Goal: Task Accomplishment & Management: Complete application form

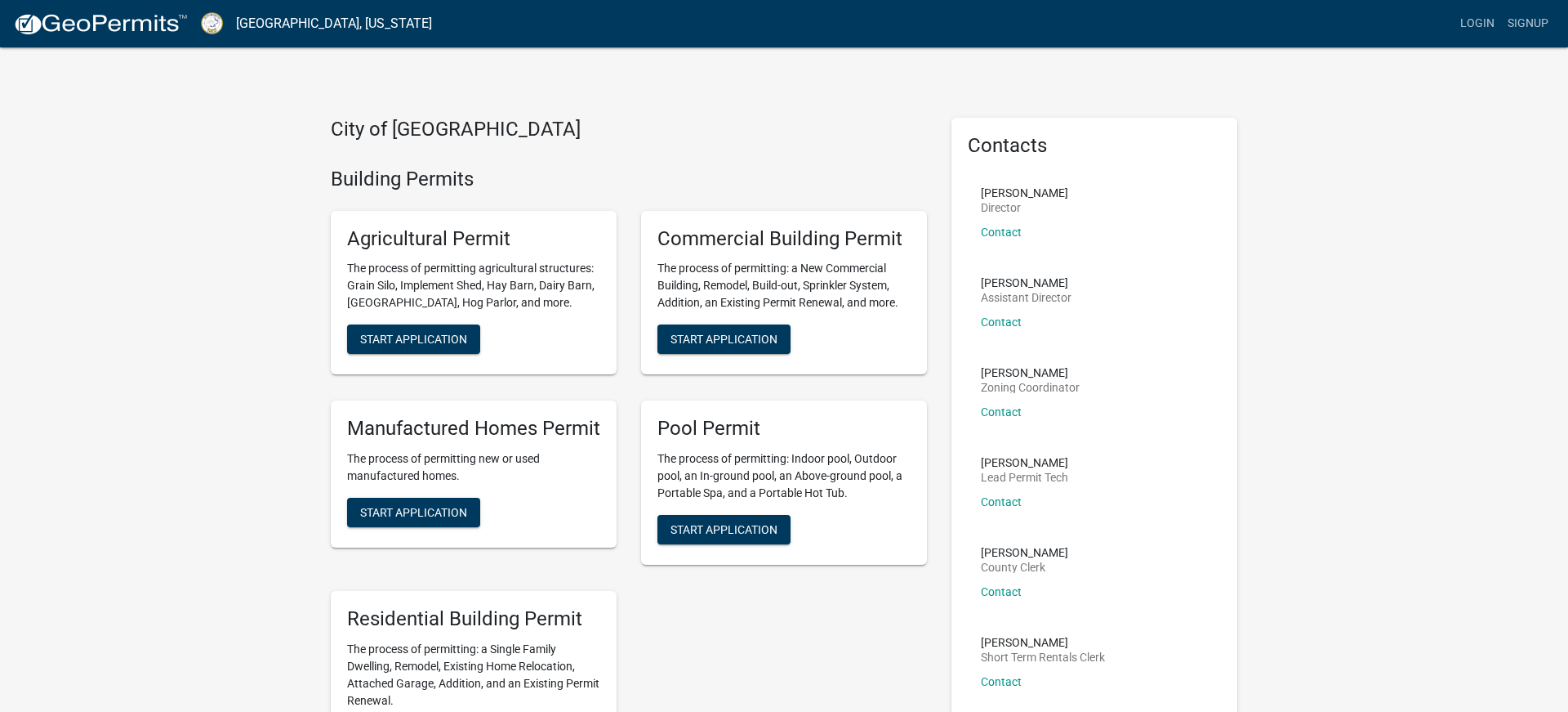
click at [923, 325] on div "Commercial Building Permit The process of permitting: a New Commercial Building…" at bounding box center [784, 293] width 286 height 164
click at [1532, 28] on link "Signup" at bounding box center [1529, 23] width 54 height 31
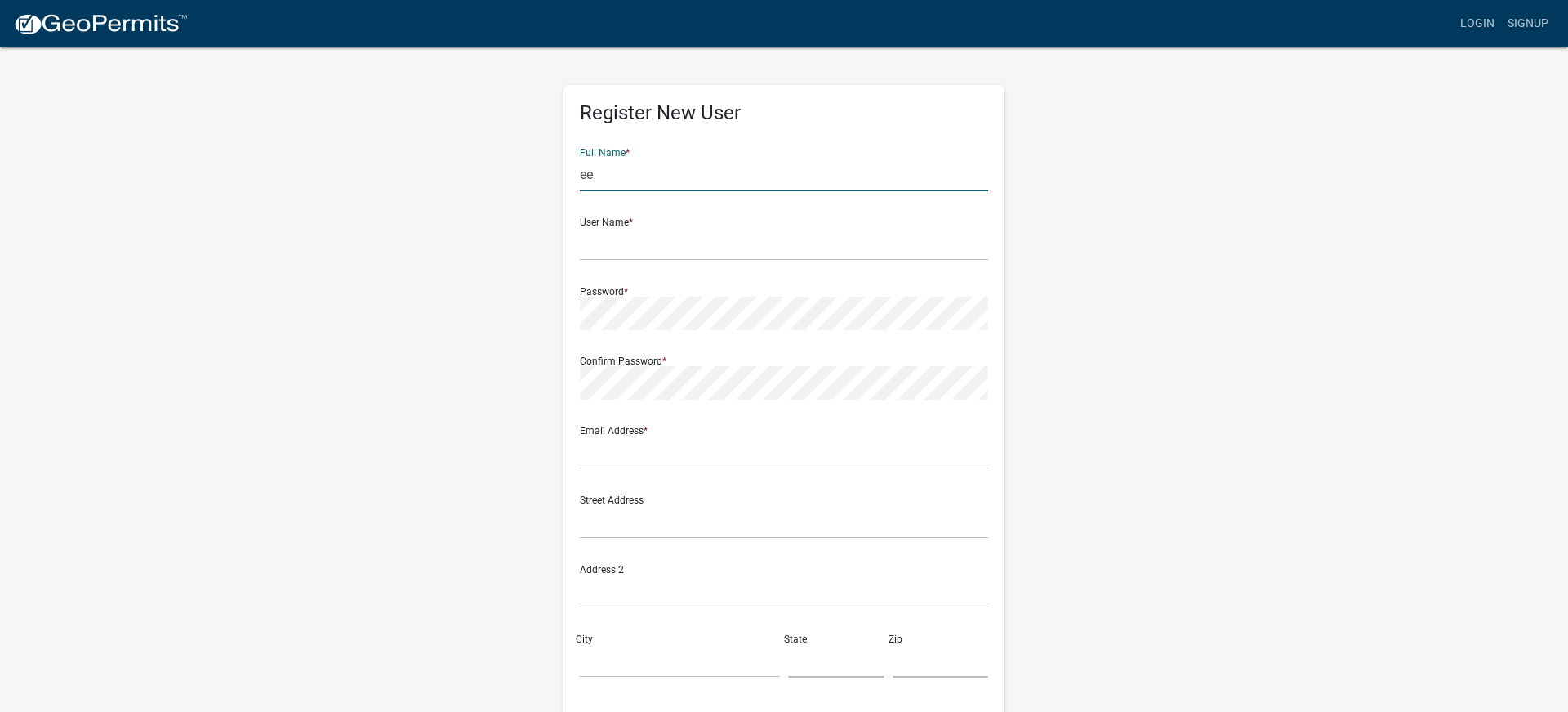
type input "e"
click at [759, 160] on input "[PERSON_NAME]" at bounding box center [784, 172] width 408 height 34
click at [758, 164] on input "[PERSON_NAME]" at bounding box center [784, 172] width 408 height 34
type input "[PERSON_NAME]"
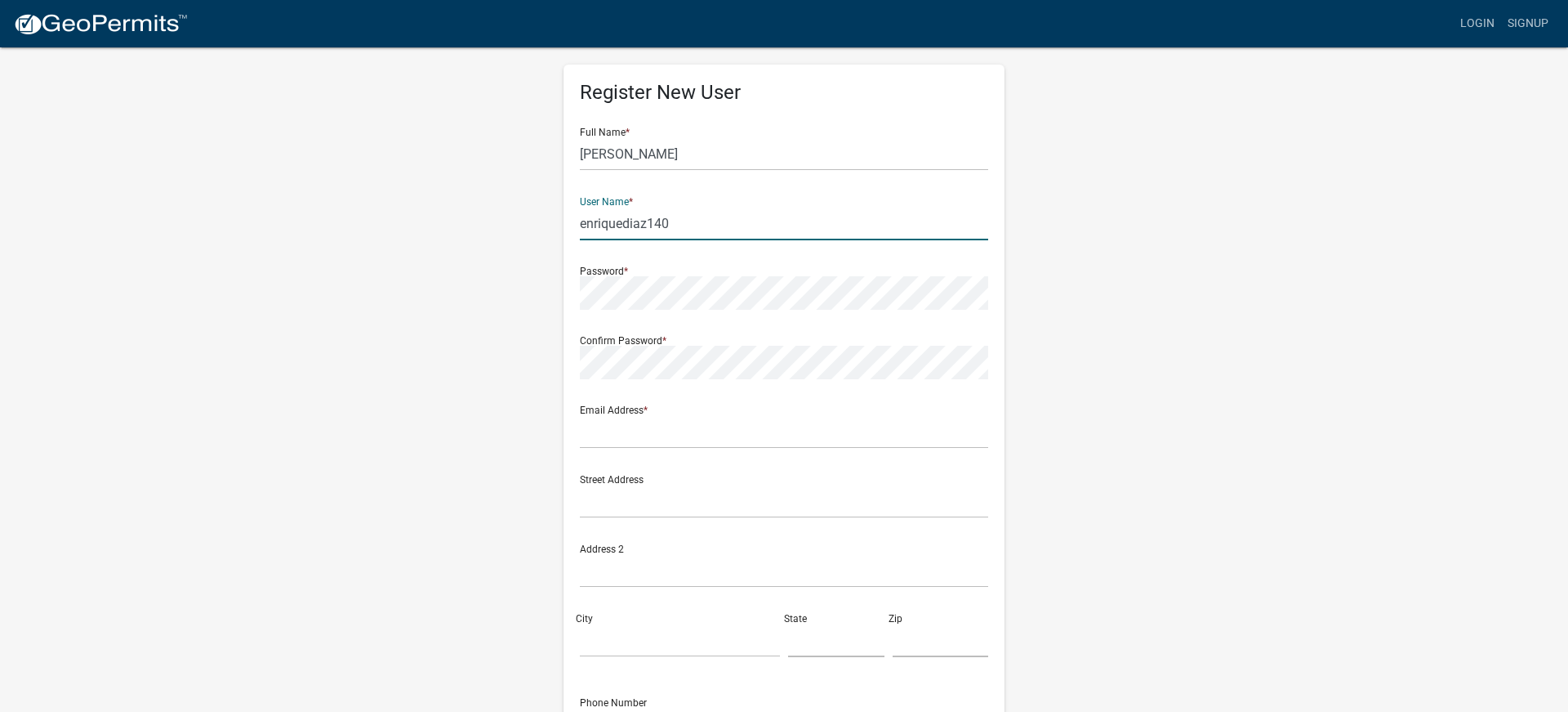
scroll to position [22, 0]
type input "enriquediaz140"
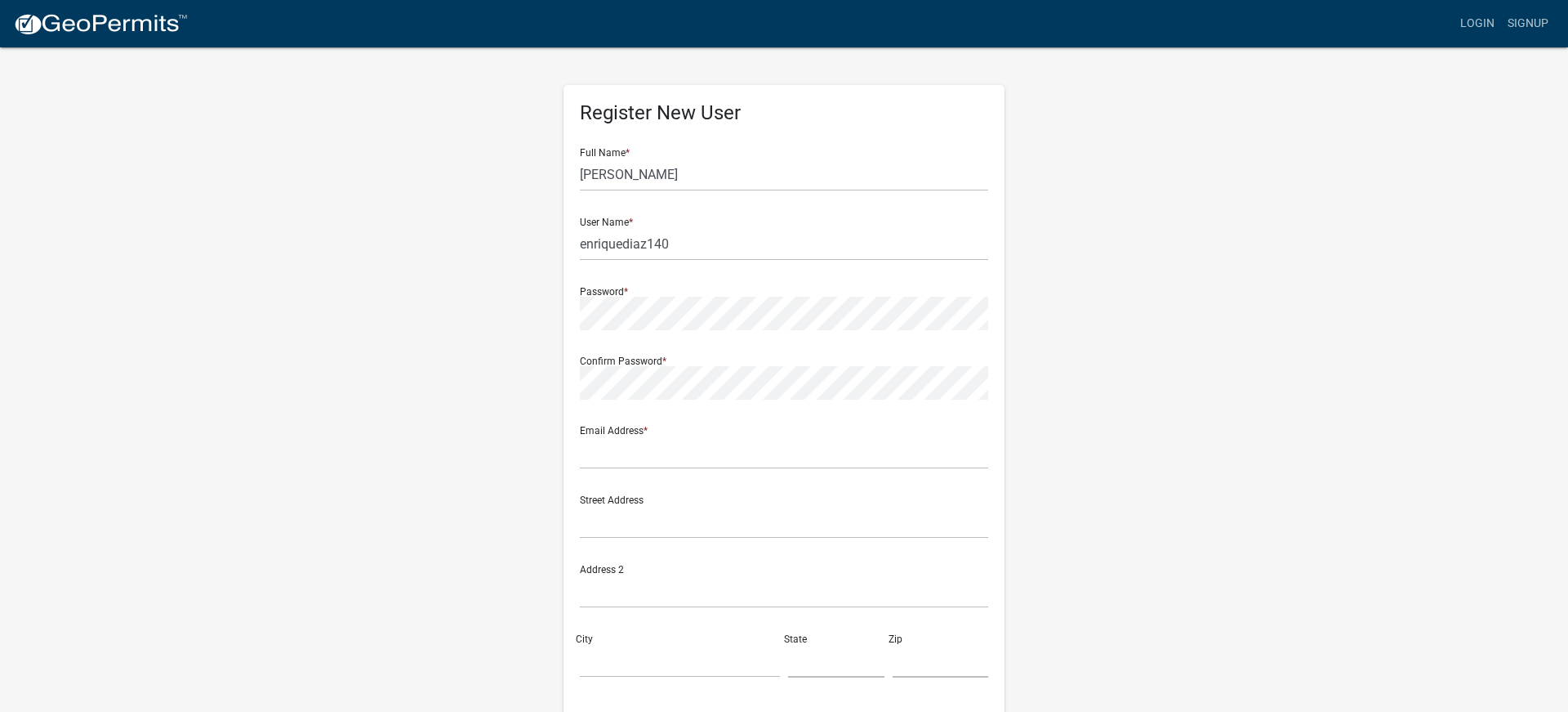
click at [726, 292] on div "Password *" at bounding box center [784, 302] width 408 height 56
type input "[EMAIL_ADDRESS][DOMAIN_NAME]"
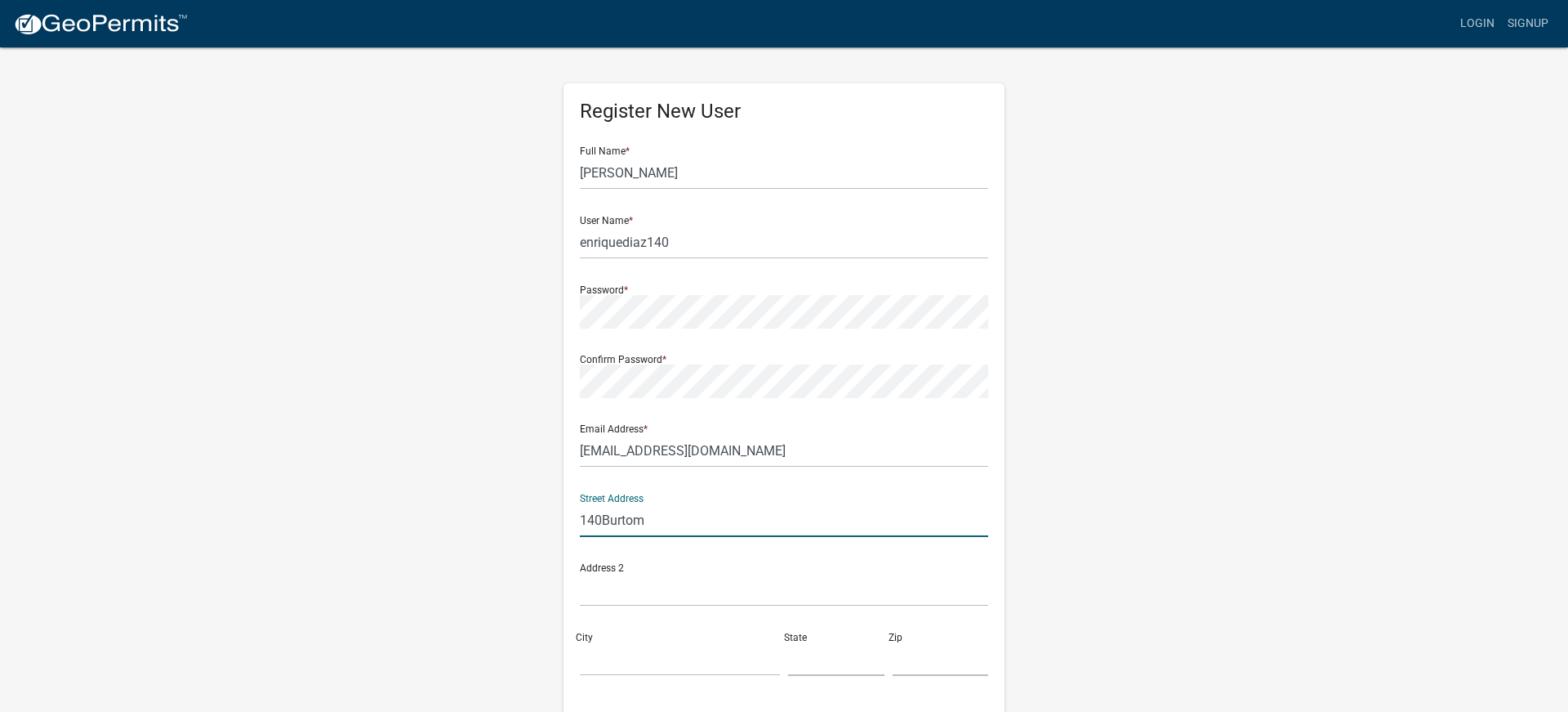
scroll to position [0, 1]
click at [601, 520] on input "140Burtom" at bounding box center [784, 522] width 408 height 34
click at [654, 520] on input "140 Burtom" at bounding box center [784, 522] width 408 height 34
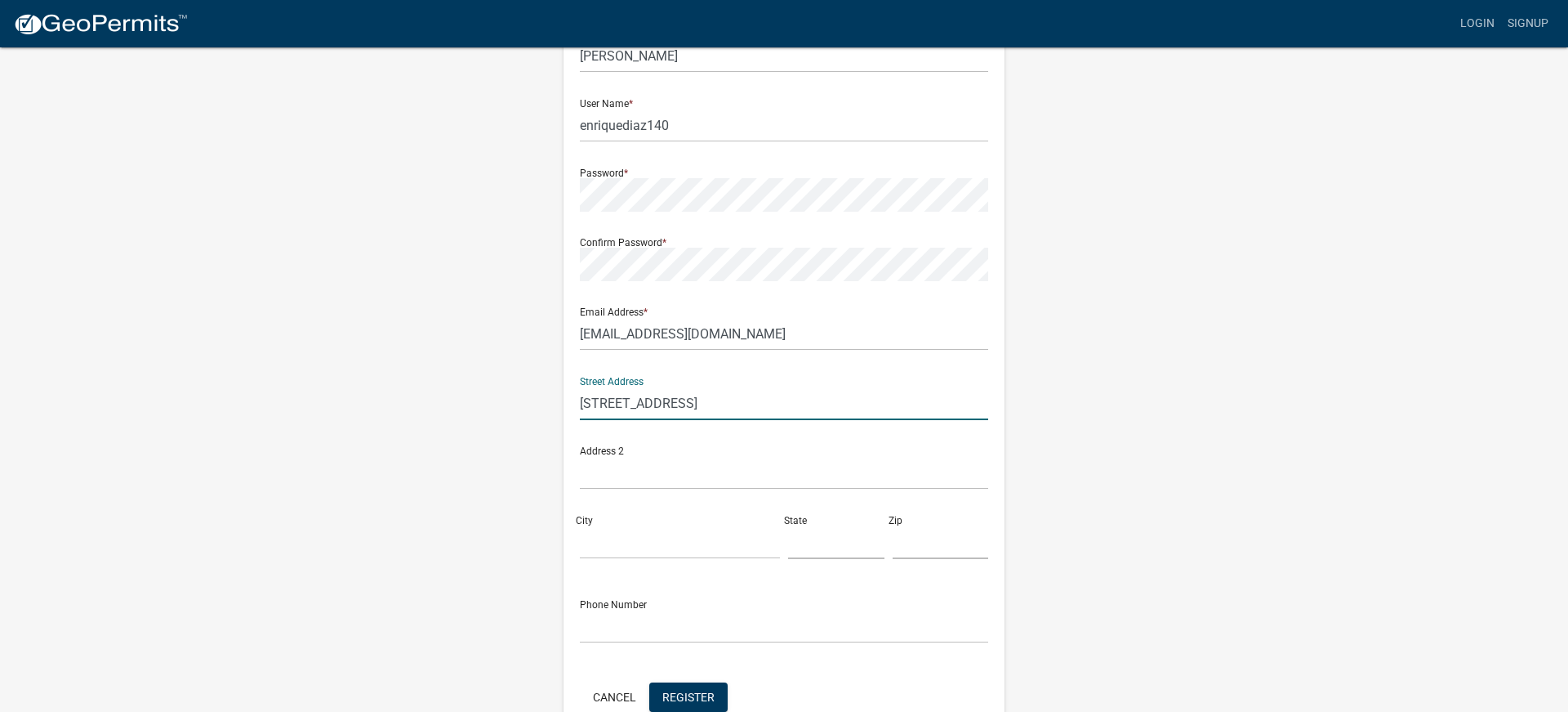
scroll to position [121, 0]
type input "[STREET_ADDRESS]"
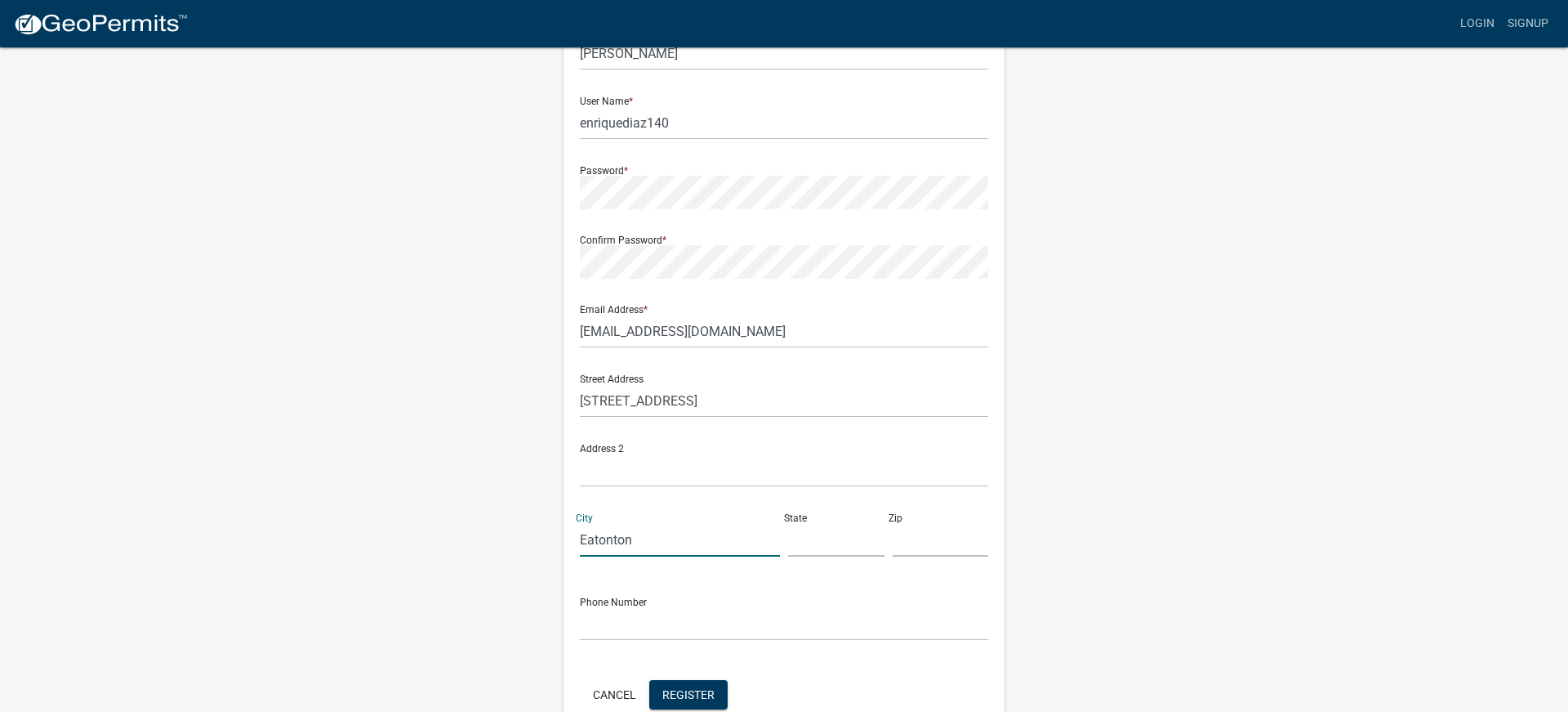
type input "Eatonton"
type input "GA."
type input "31024"
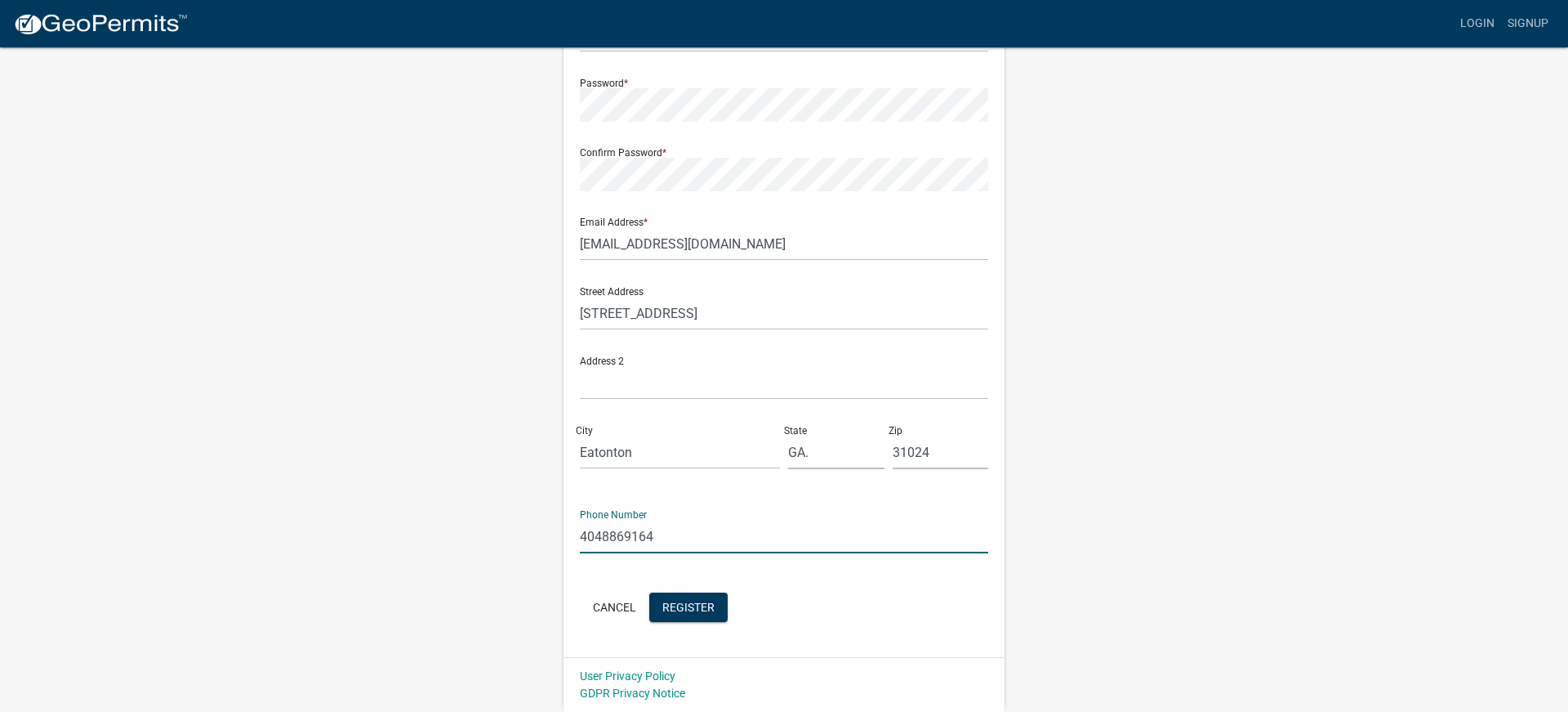
scroll to position [207, 0]
type input "4048869164"
click at [685, 602] on span "Register" at bounding box center [688, 607] width 52 height 13
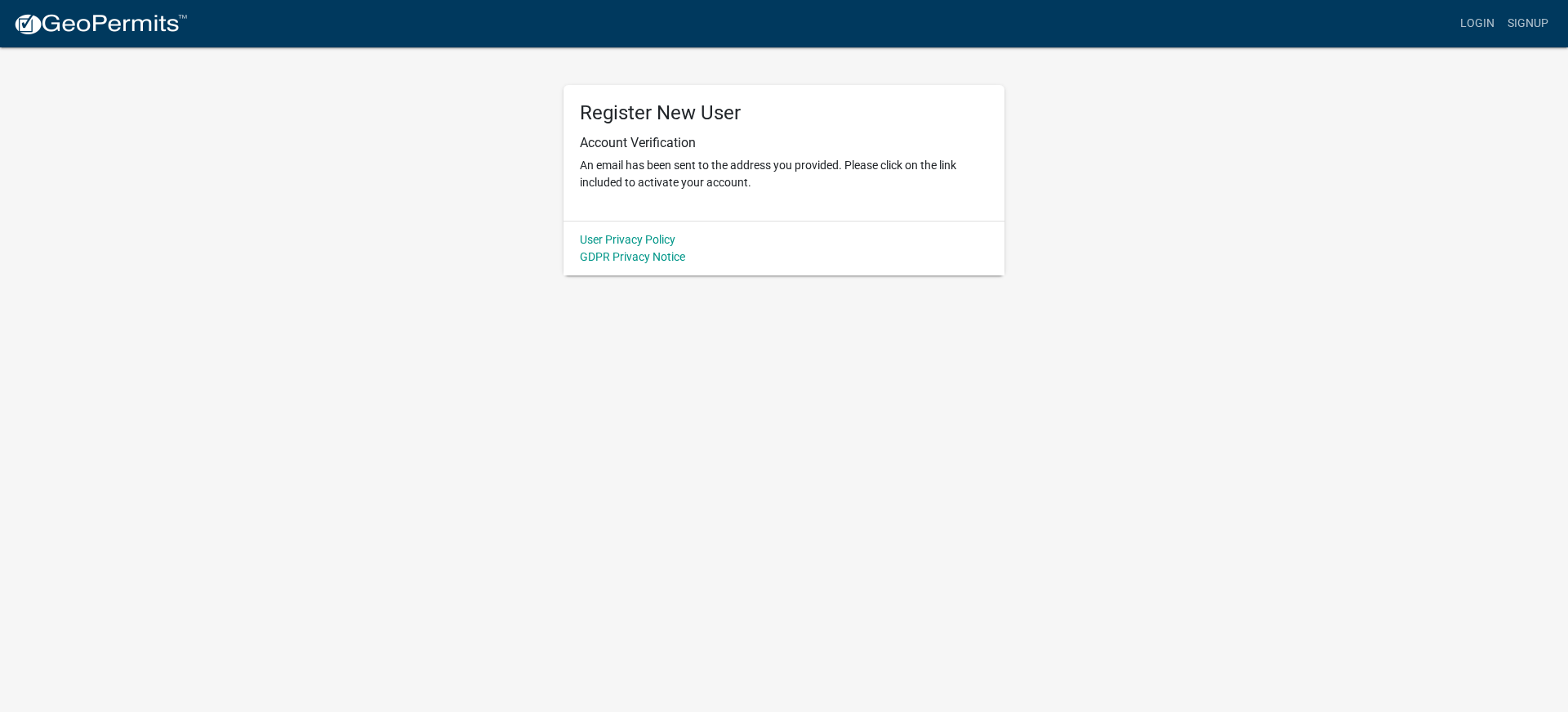
scroll to position [0, 0]
click at [1465, 25] on link "Login" at bounding box center [1477, 23] width 48 height 31
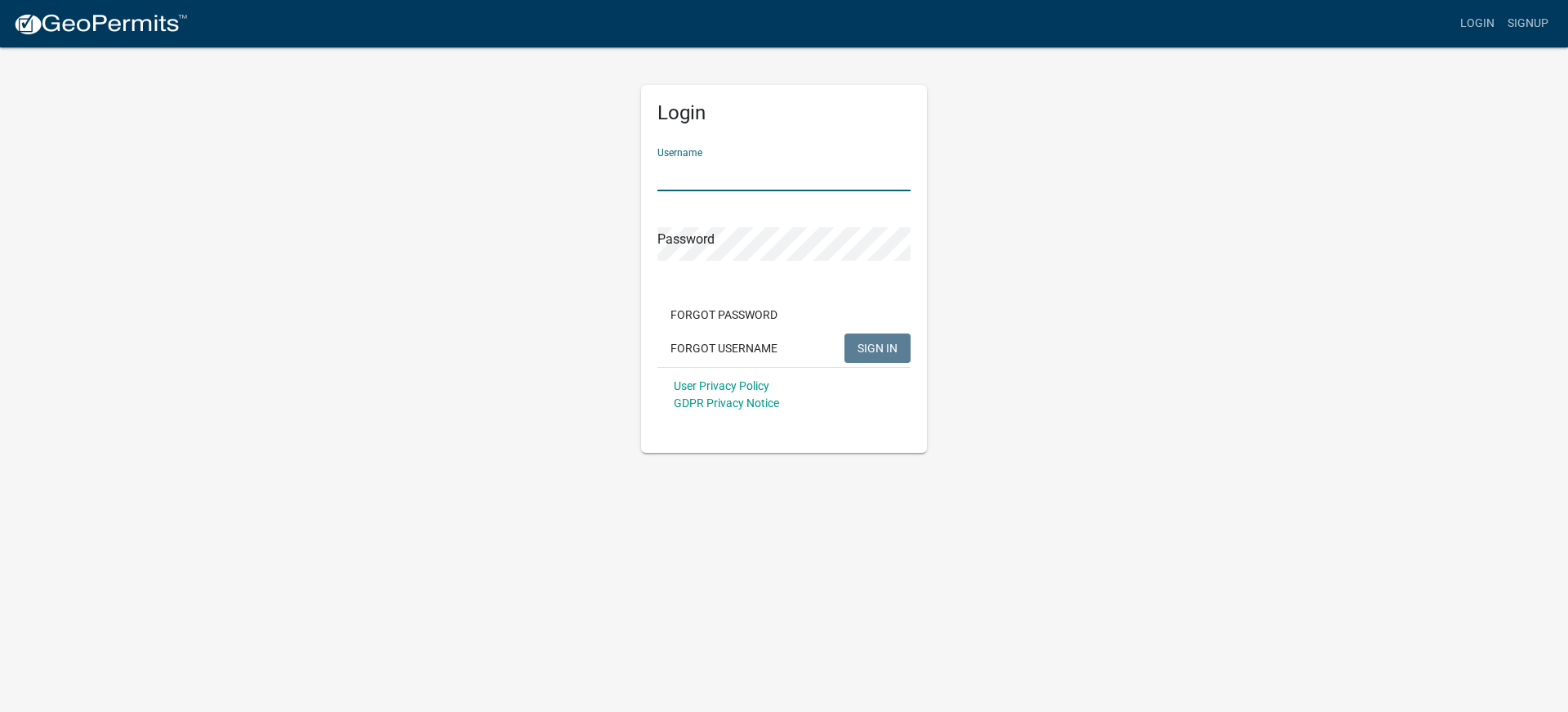
type input "enriquediaz140"
click at [882, 335] on button "SIGN IN" at bounding box center [877, 348] width 66 height 29
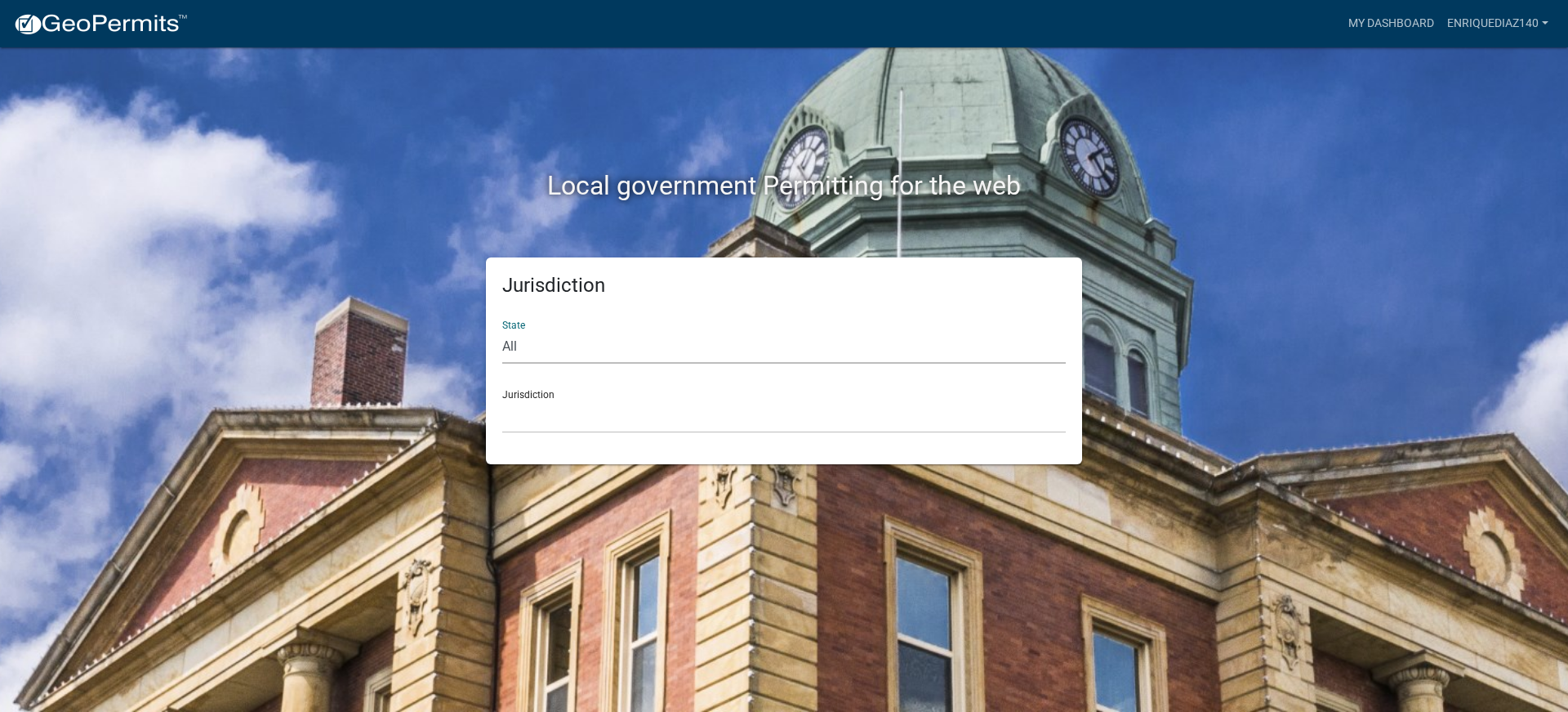
select select "[US_STATE]"
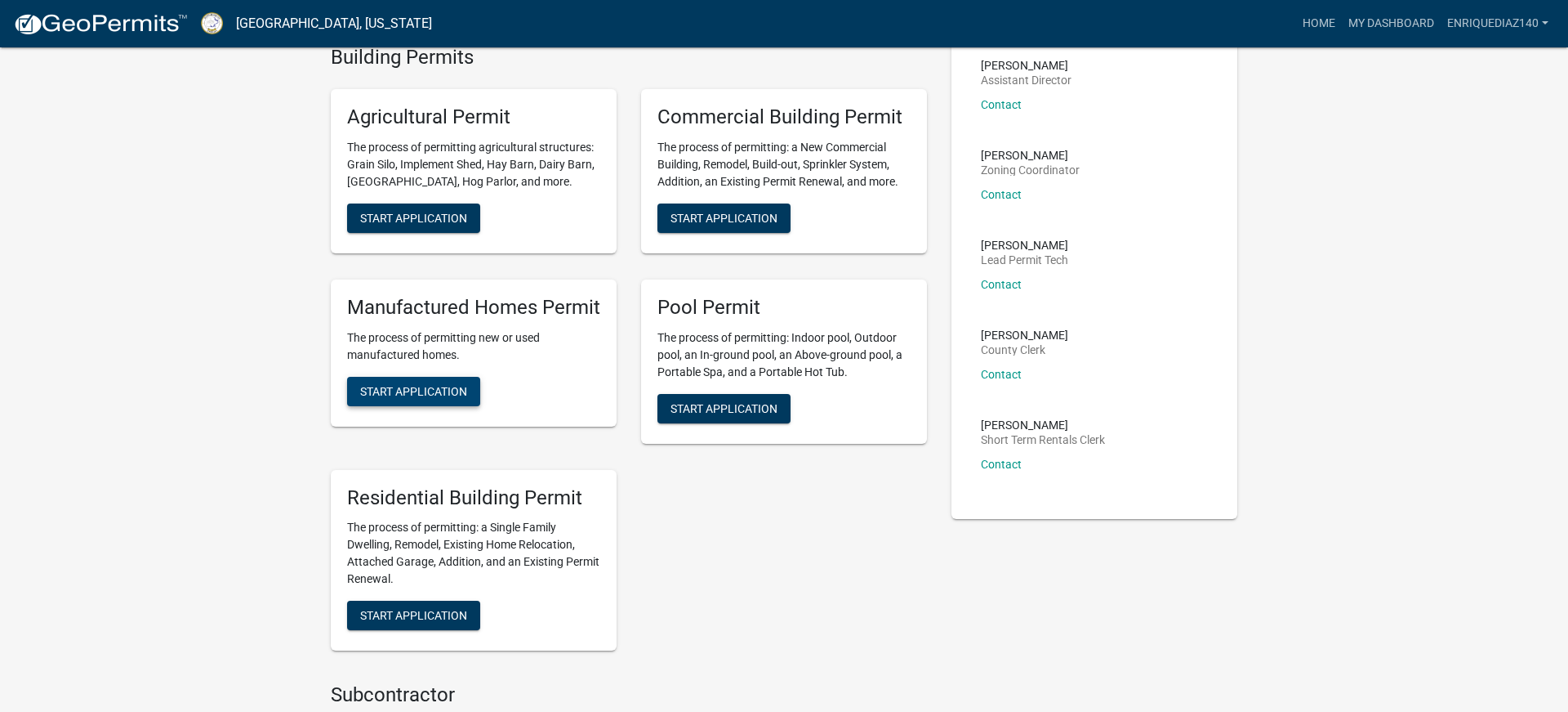
scroll to position [219, 0]
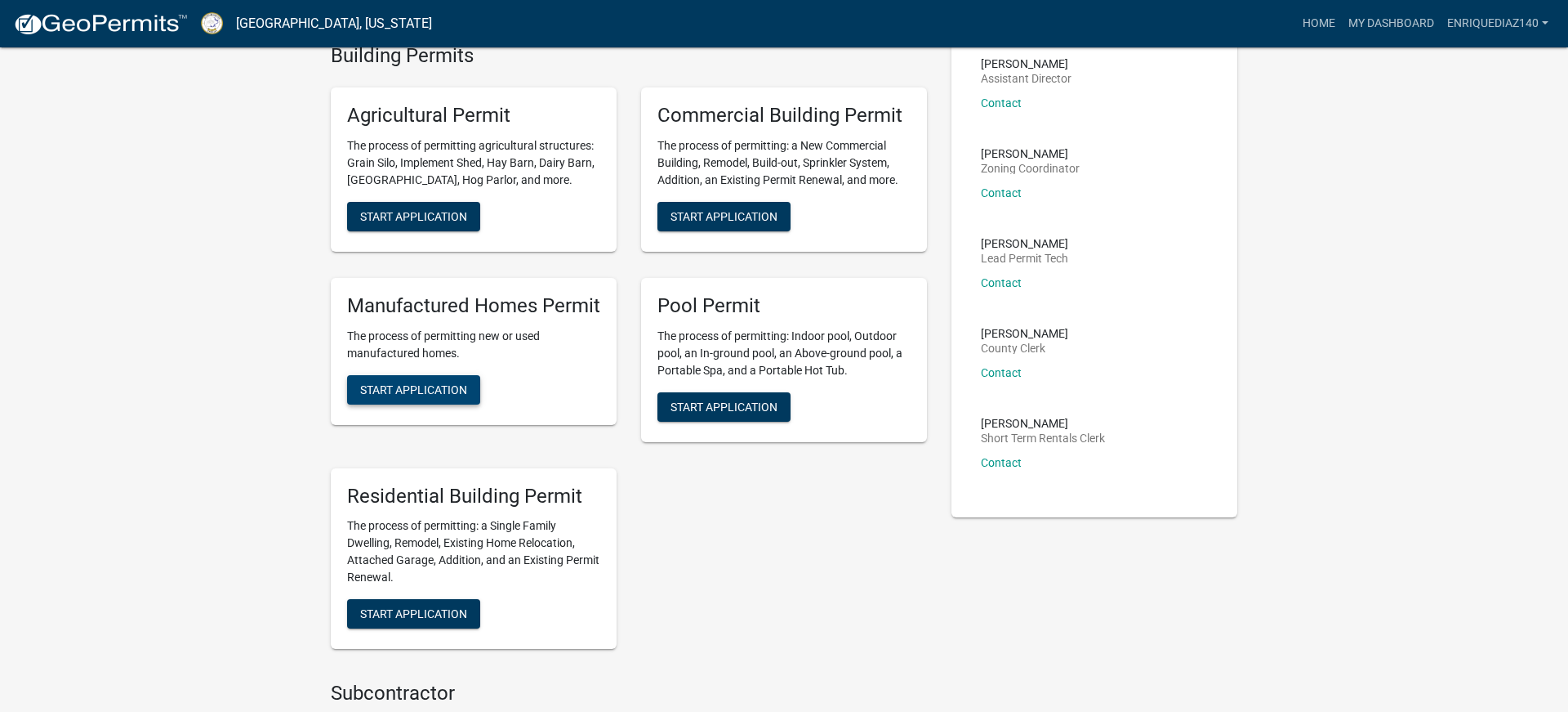
click at [420, 382] on span "Start Application" at bounding box center [414, 389] width 107 height 13
